Goal: Navigation & Orientation: Find specific page/section

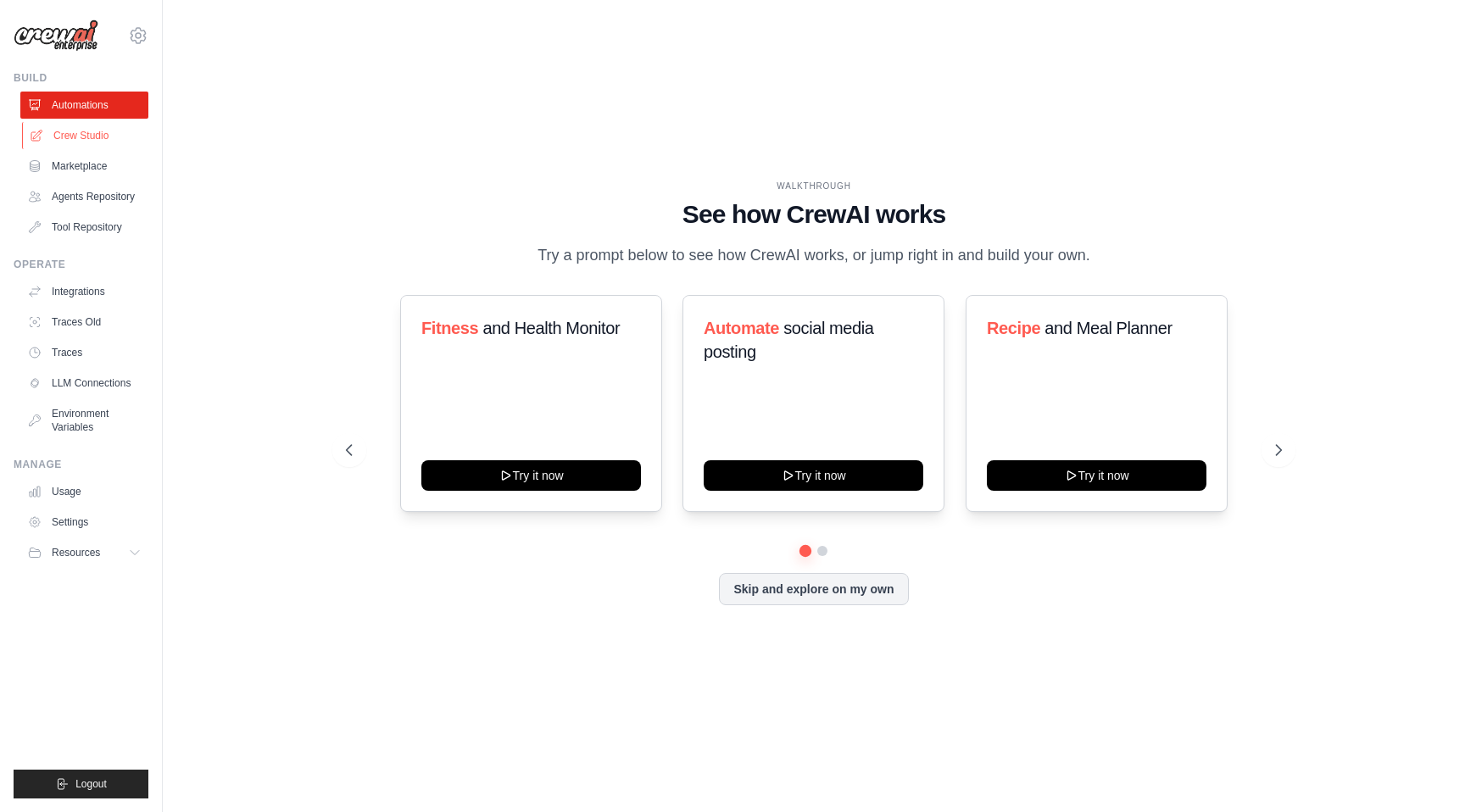
click at [102, 137] on link "Crew Studio" at bounding box center [86, 135] width 128 height 27
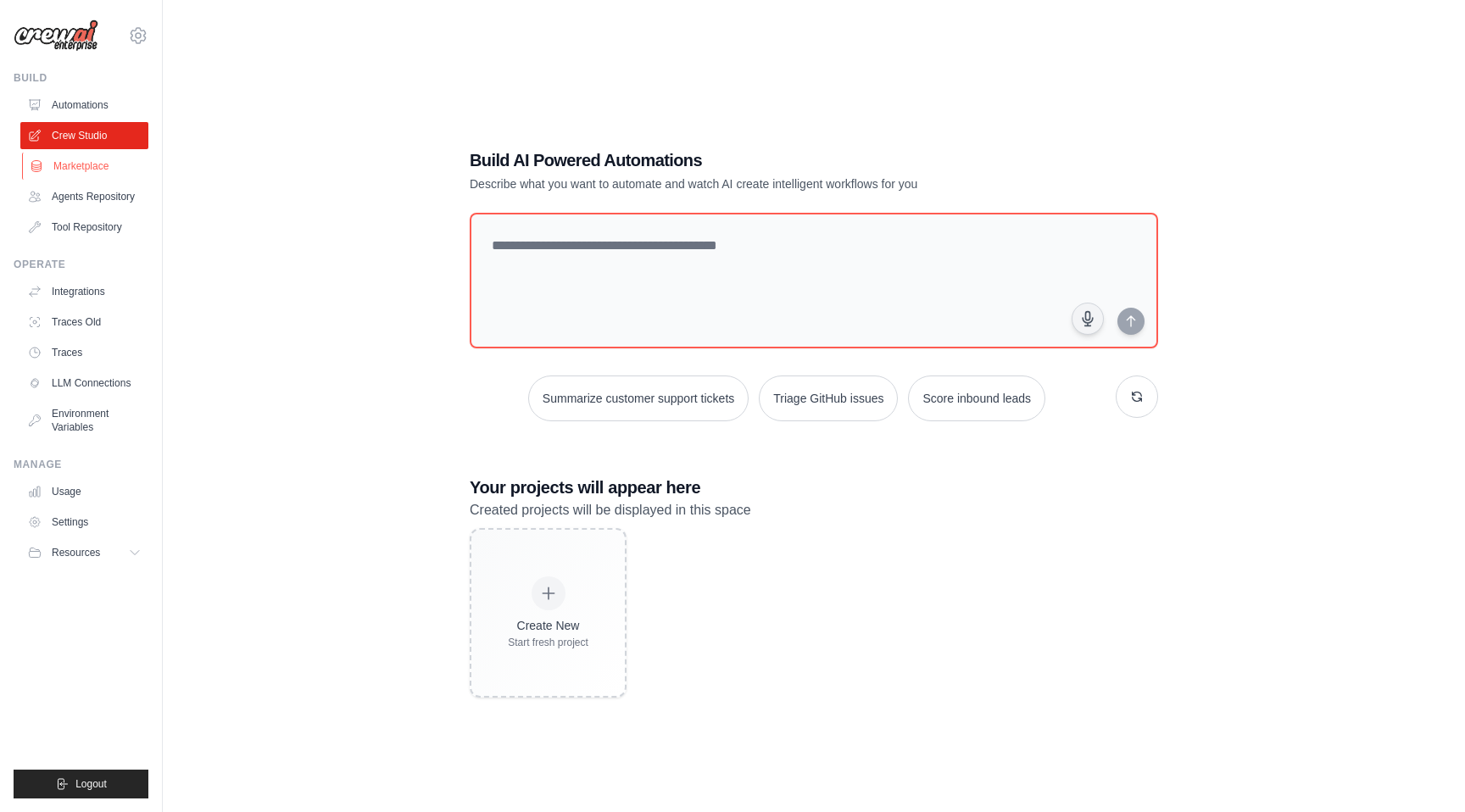
click at [83, 169] on link "Marketplace" at bounding box center [86, 166] width 128 height 27
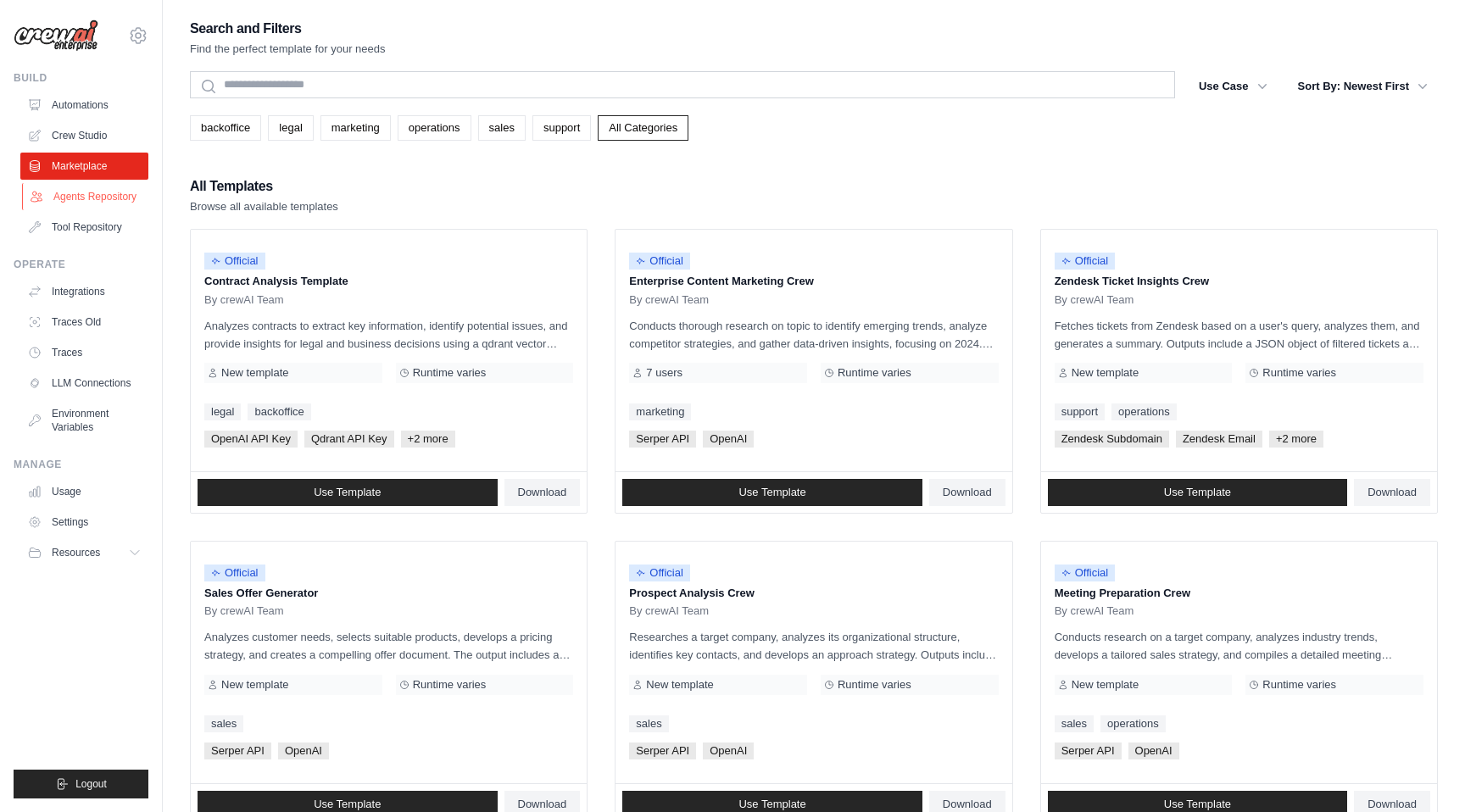
click at [83, 192] on link "Agents Repository" at bounding box center [86, 196] width 128 height 27
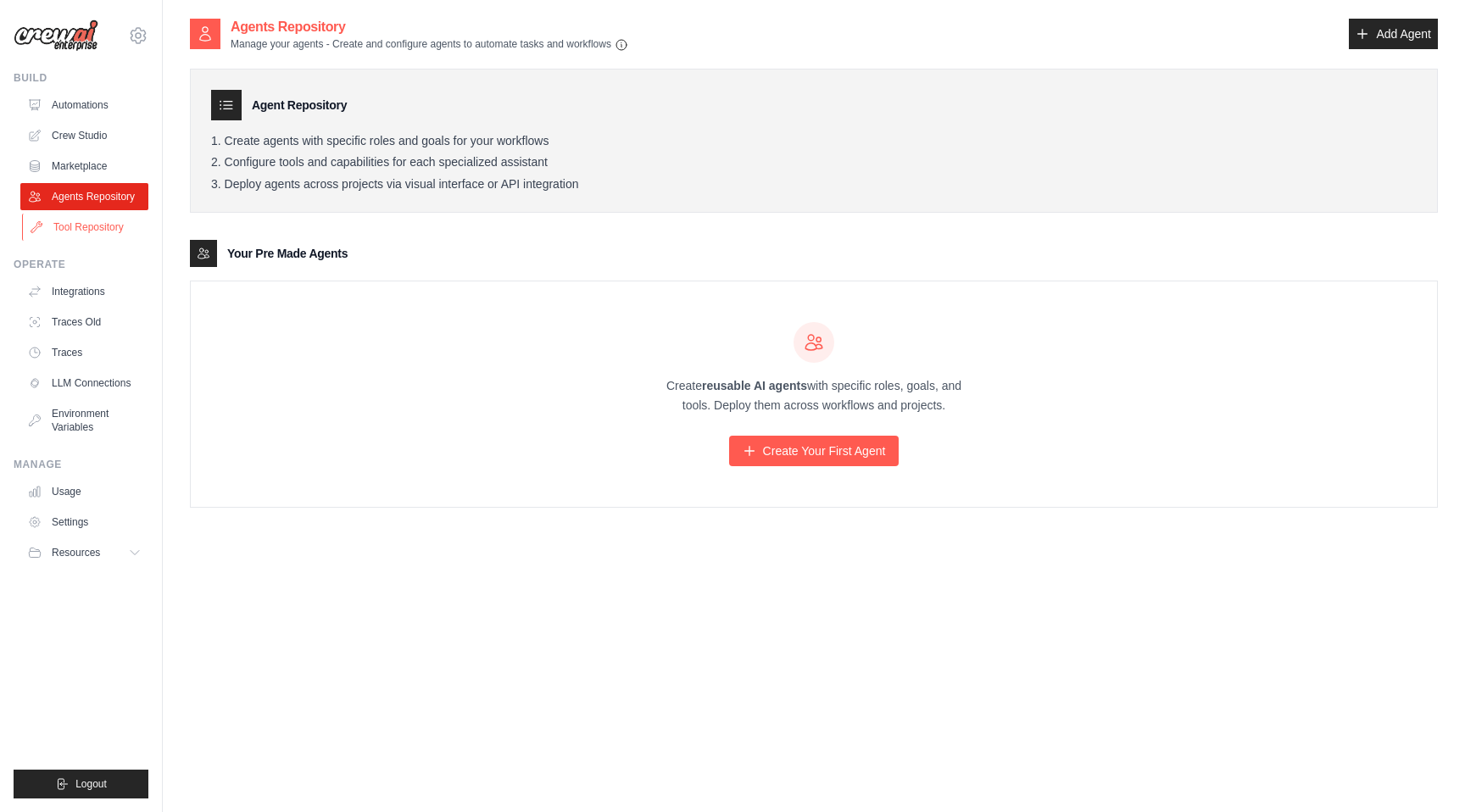
click at [93, 226] on link "Tool Repository" at bounding box center [86, 226] width 128 height 27
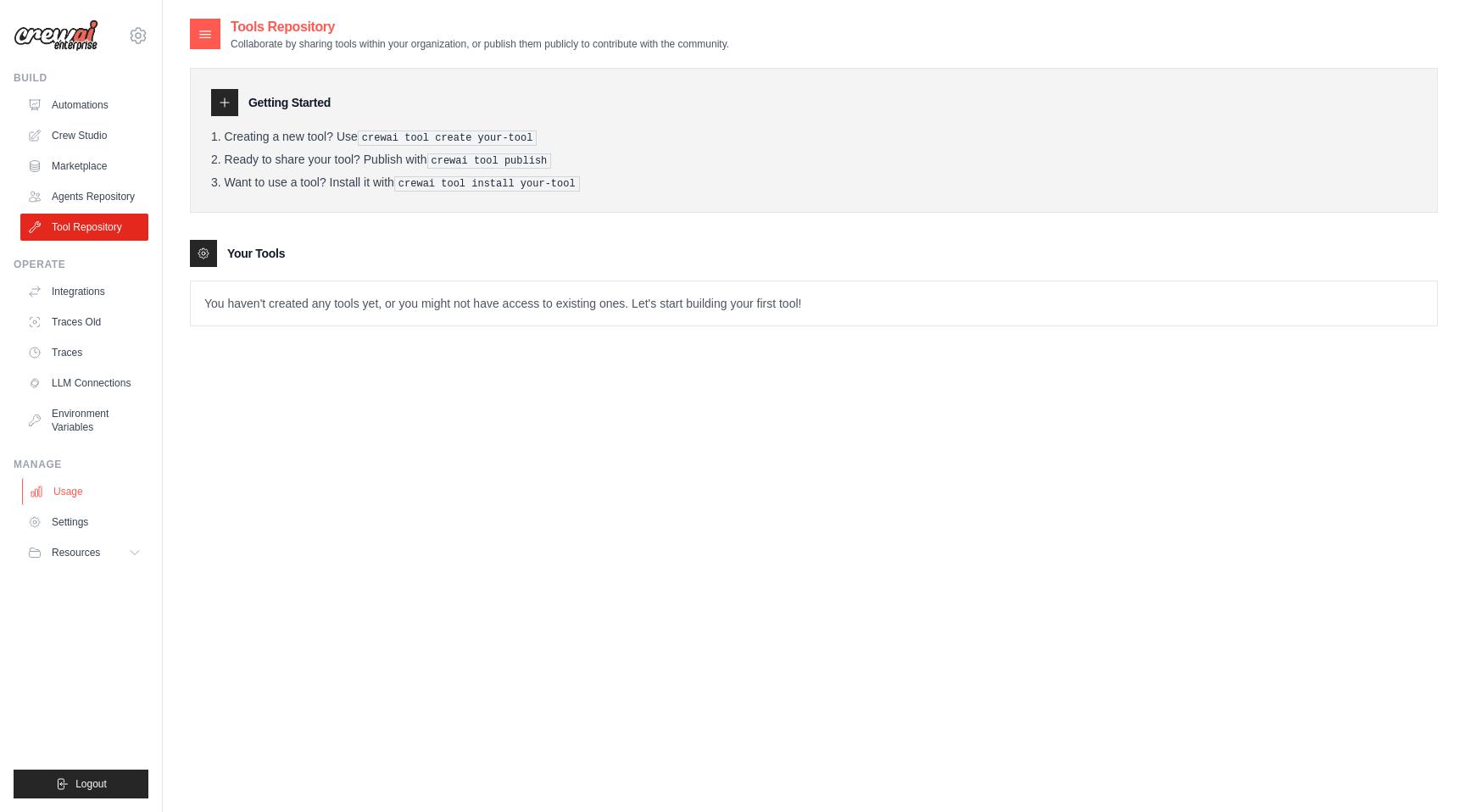
click at [88, 497] on link "Usage" at bounding box center [86, 491] width 128 height 27
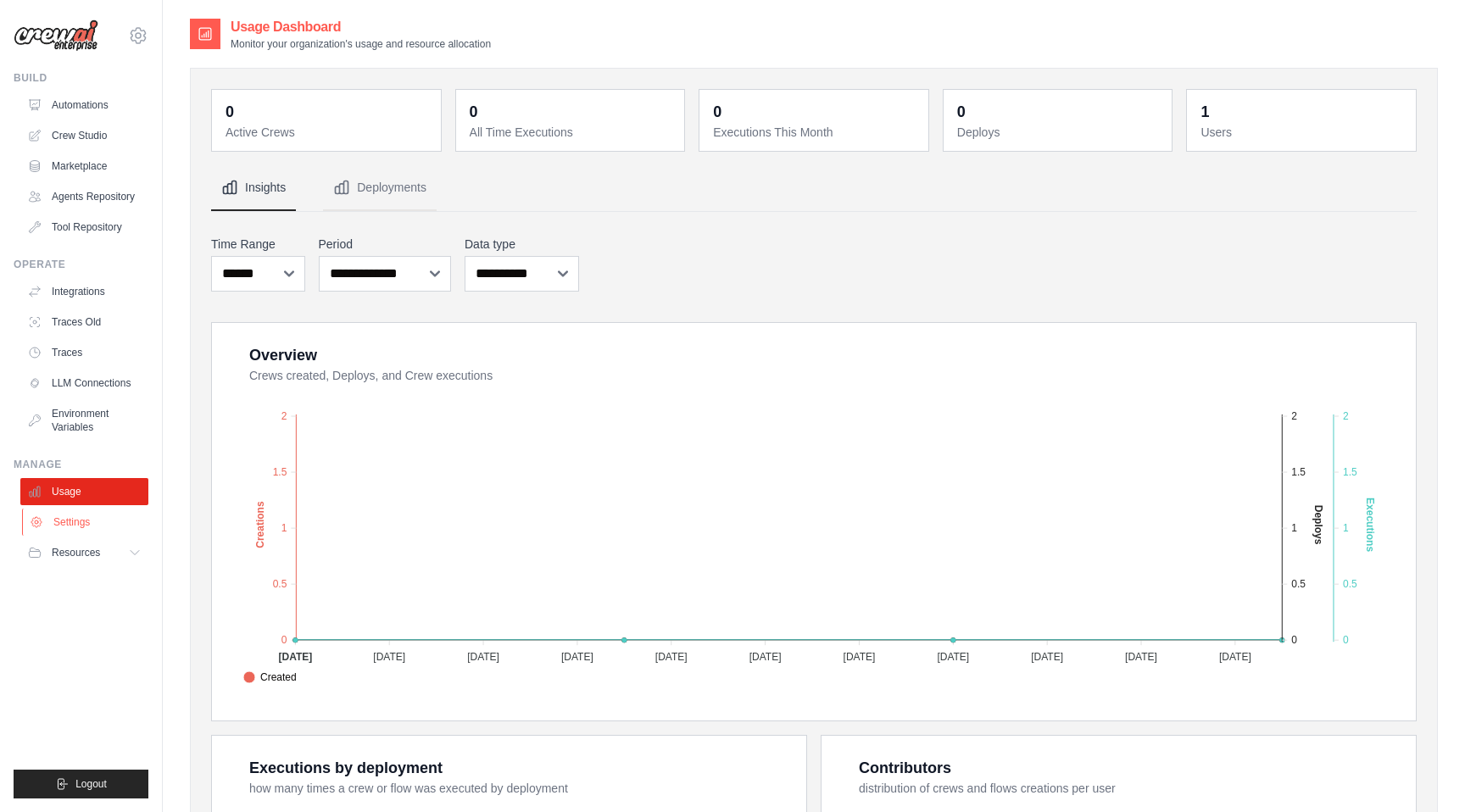
click at [81, 525] on link "Settings" at bounding box center [86, 521] width 128 height 27
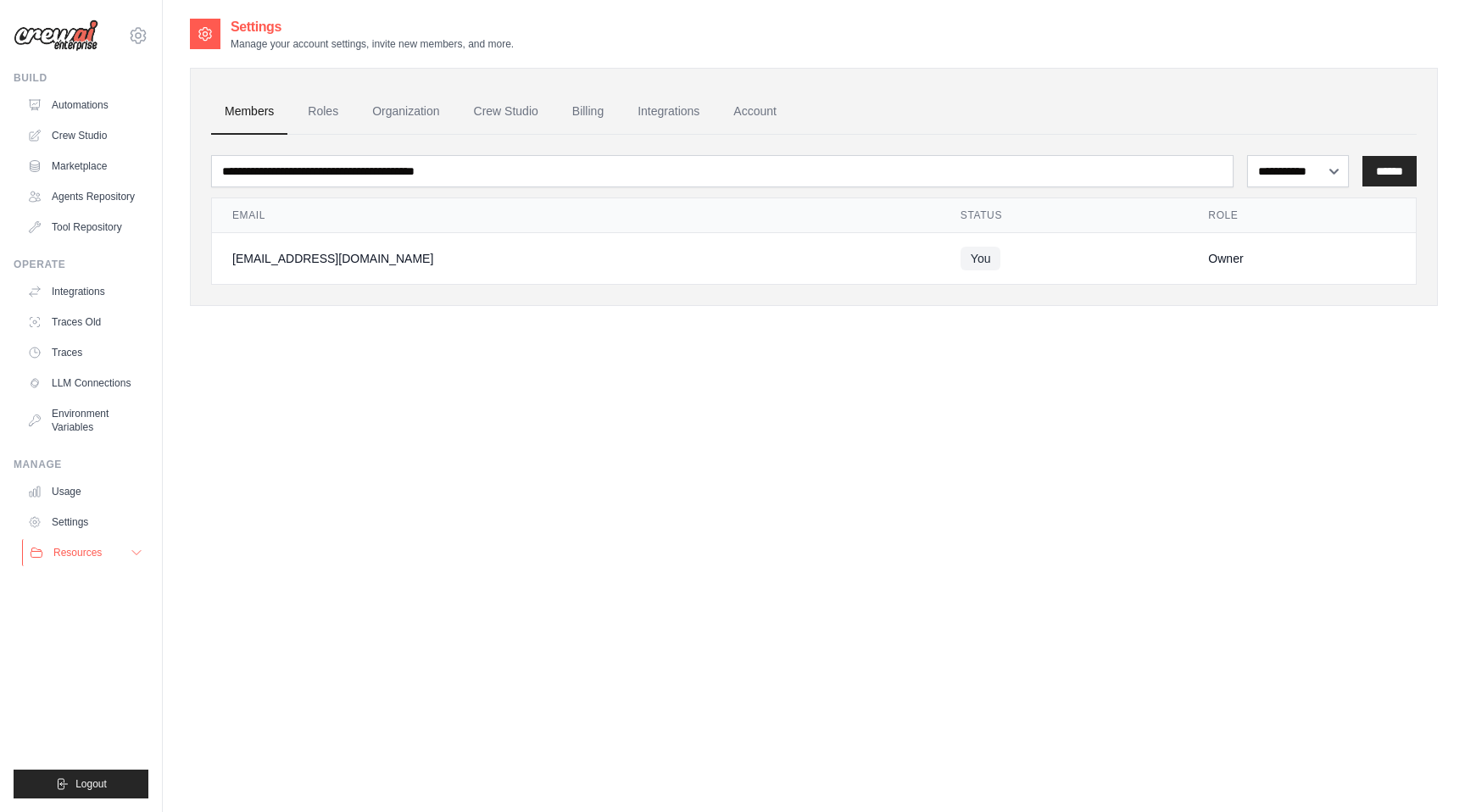
click at [75, 559] on button "Resources" at bounding box center [86, 552] width 128 height 27
click at [75, 557] on span "Resources" at bounding box center [77, 553] width 48 height 14
click at [78, 99] on link "Automations" at bounding box center [86, 105] width 128 height 27
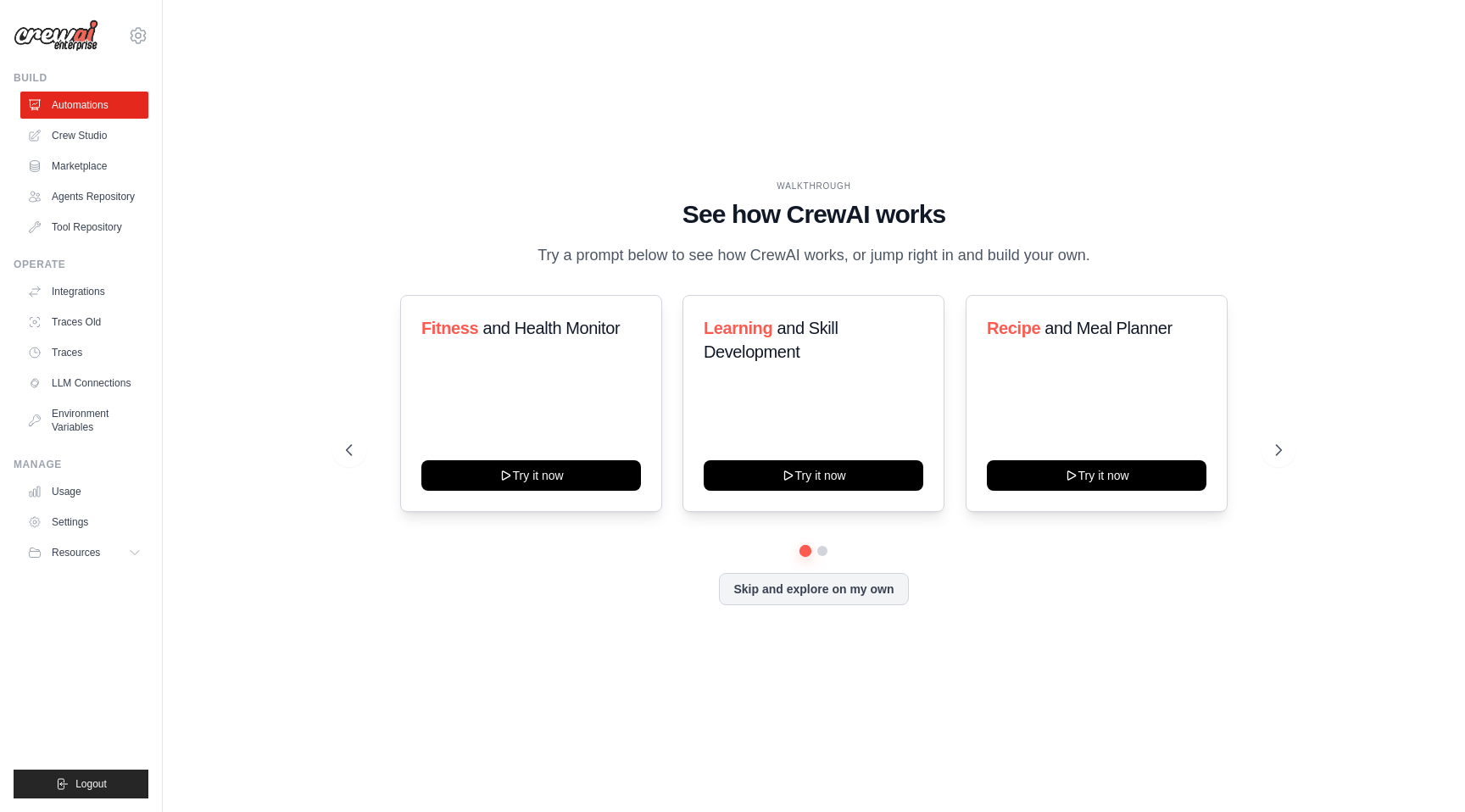
click at [231, 218] on div "WALKTHROUGH See how CrewAI works Try a prompt below to see how CrewAI works, or…" at bounding box center [813, 406] width 1249 height 778
click at [69, 496] on link "Usage" at bounding box center [86, 491] width 128 height 27
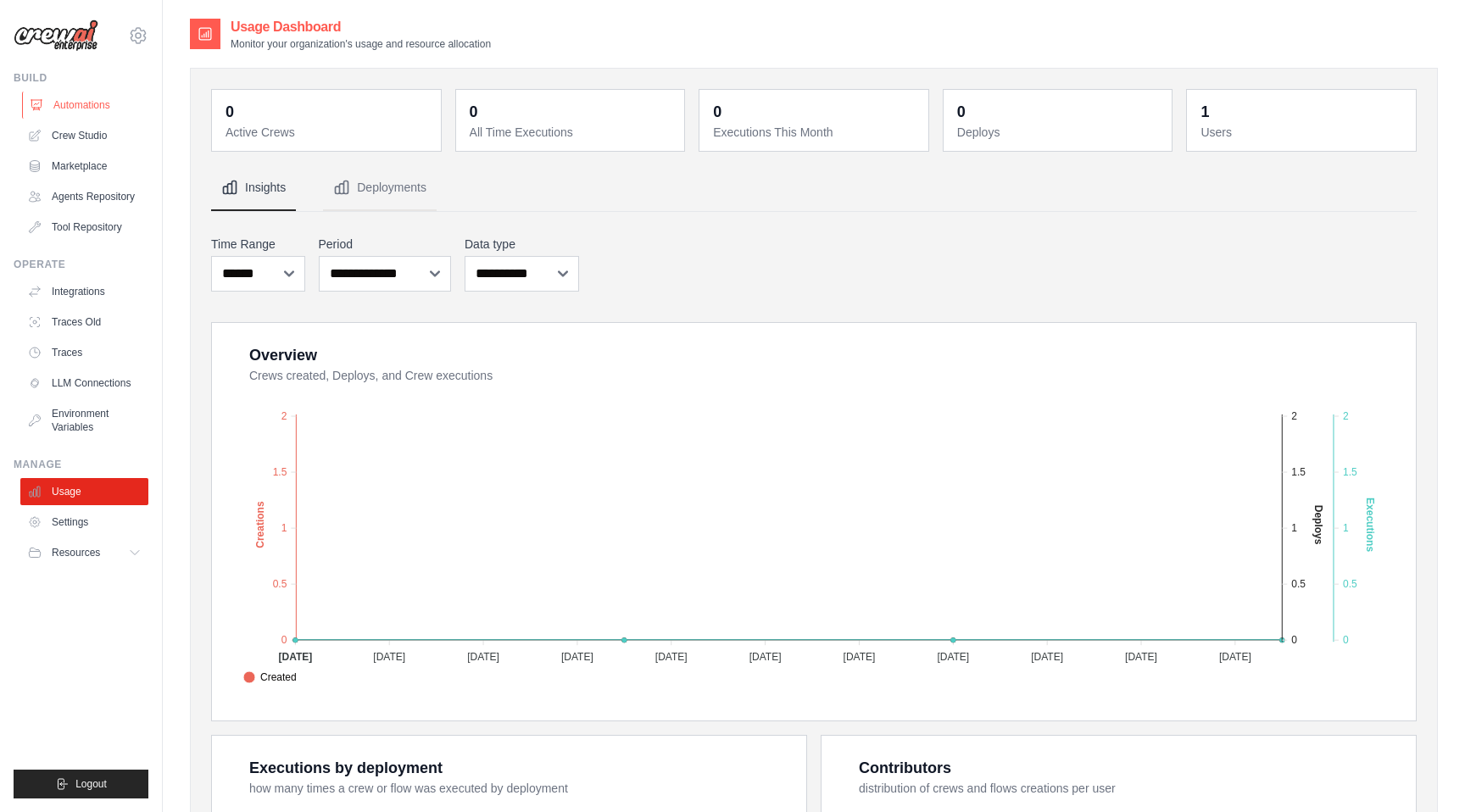
click at [94, 104] on link "Automations" at bounding box center [86, 105] width 128 height 27
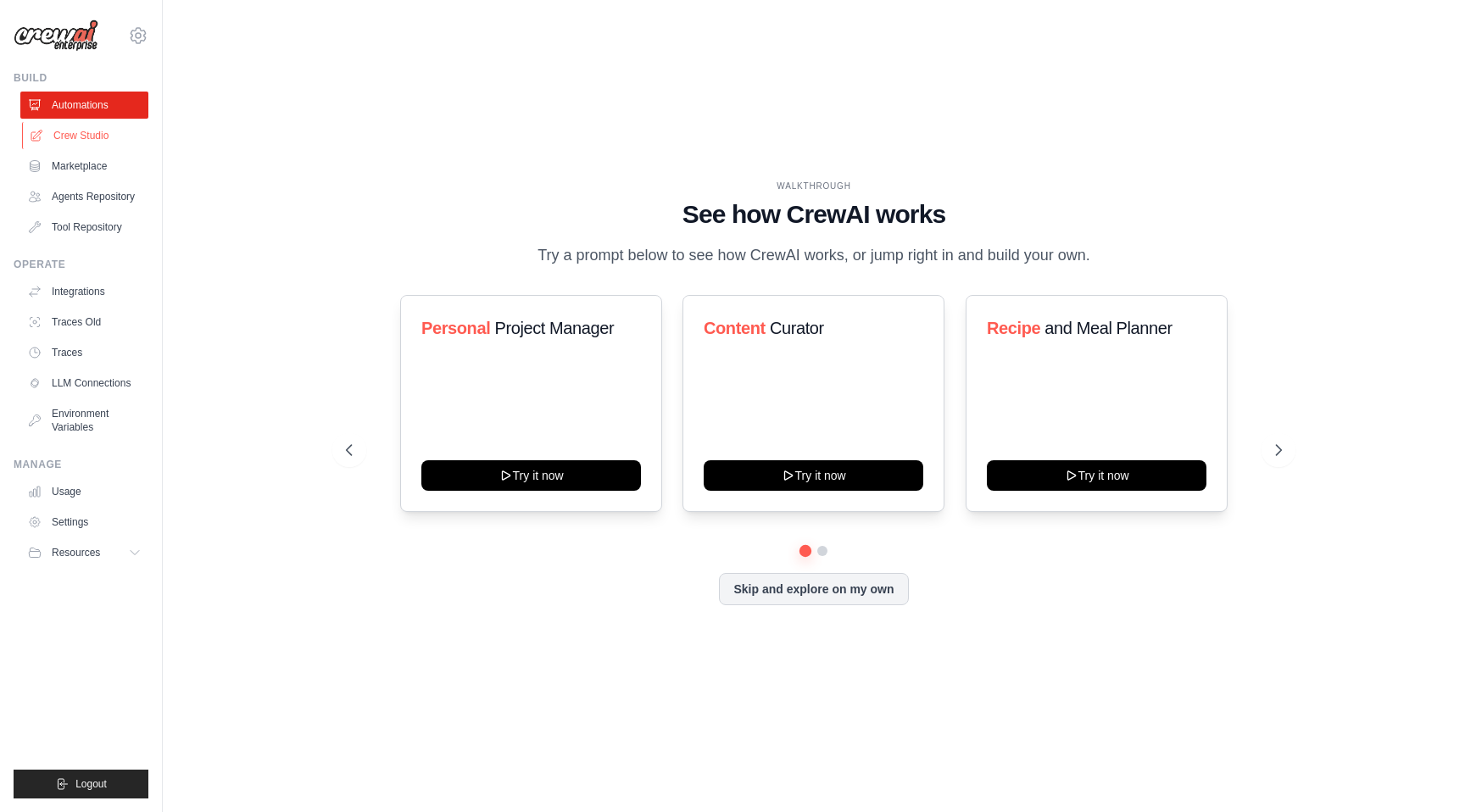
click at [90, 126] on link "Crew Studio" at bounding box center [86, 135] width 128 height 27
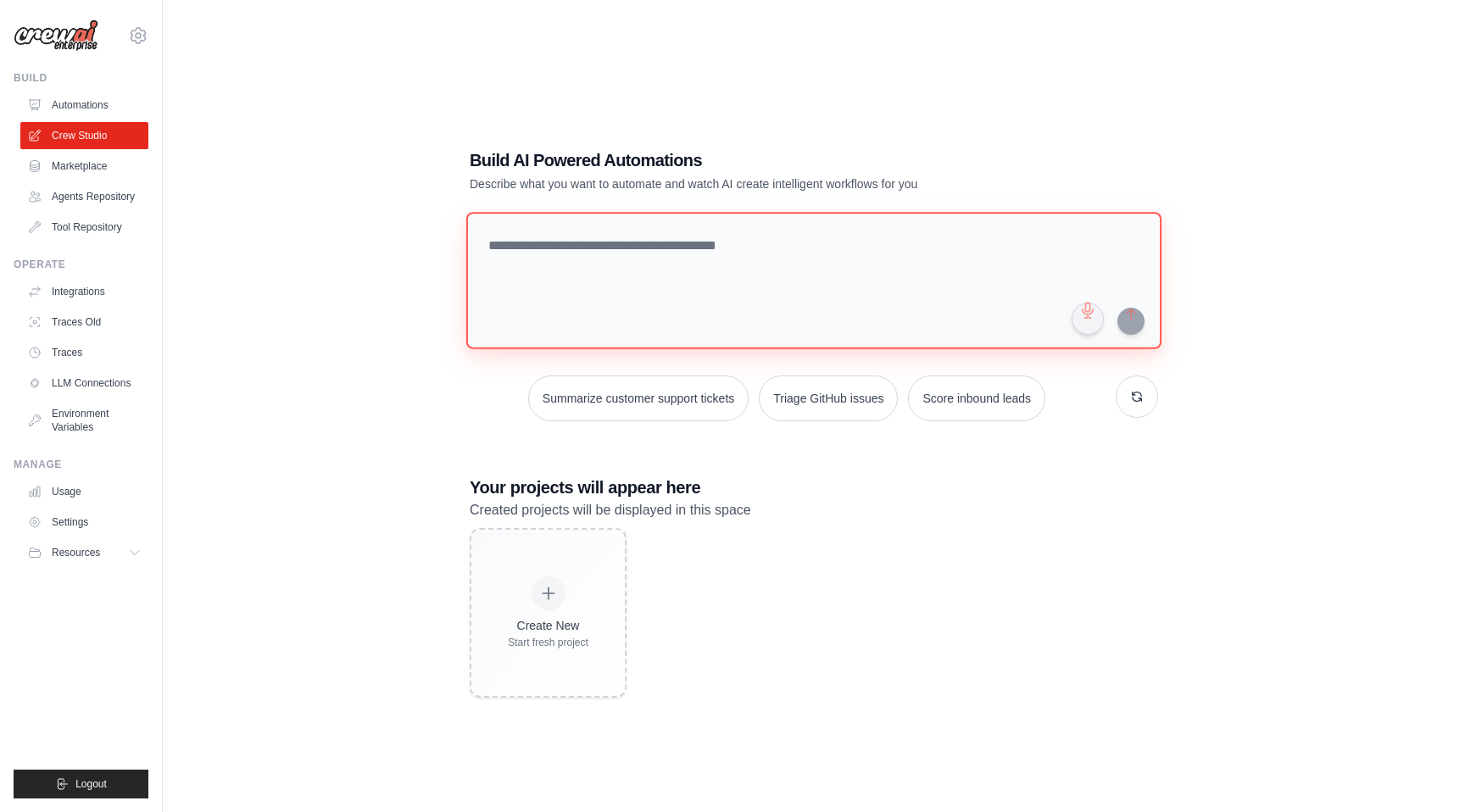
click at [608, 300] on textarea at bounding box center [813, 280] width 695 height 137
